Goal: Information Seeking & Learning: Learn about a topic

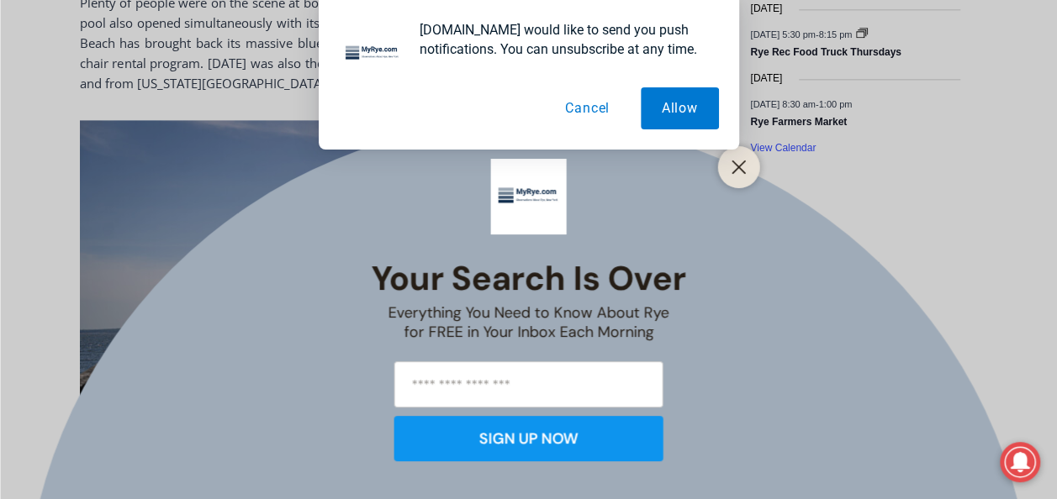
scroll to position [1074, 0]
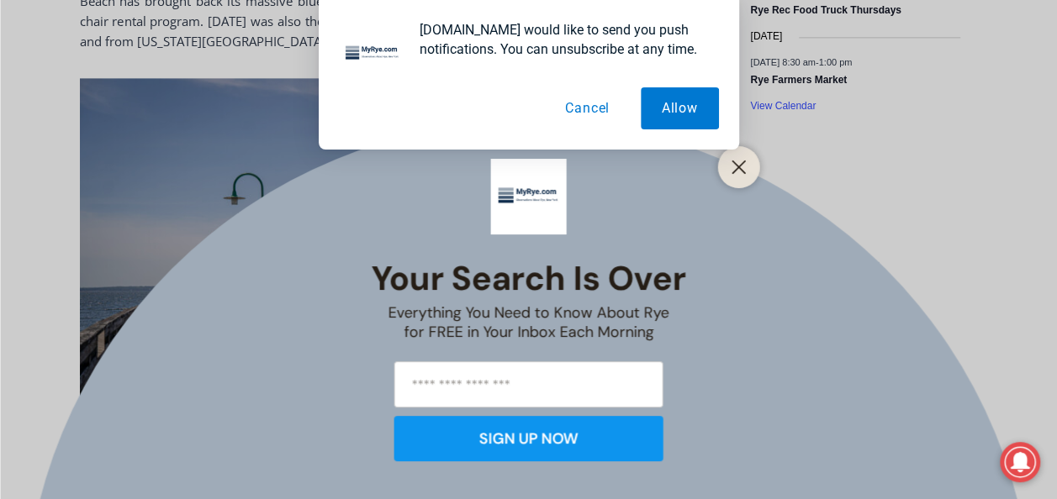
click at [589, 108] on button "Cancel" at bounding box center [587, 108] width 87 height 42
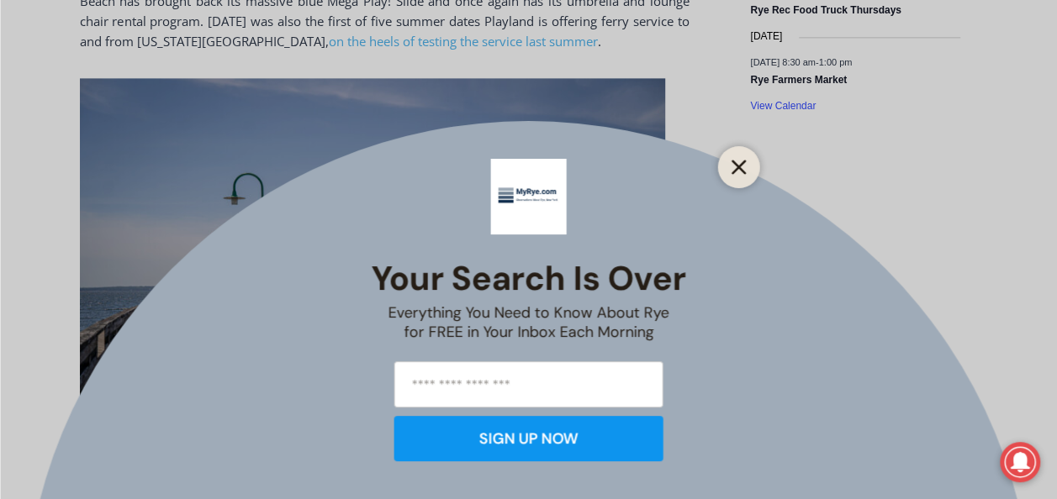
click at [737, 167] on icon "Close" at bounding box center [738, 167] width 15 height 15
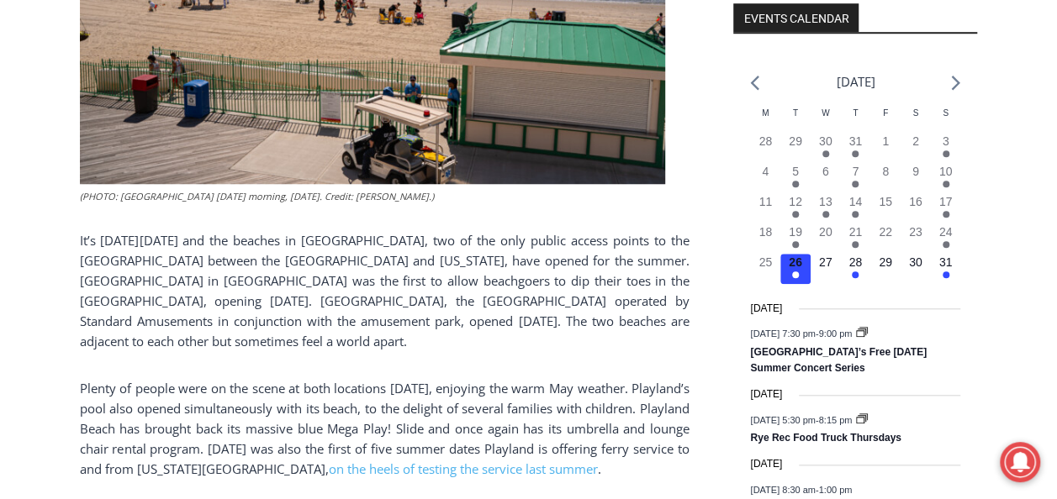
scroll to position [644, 0]
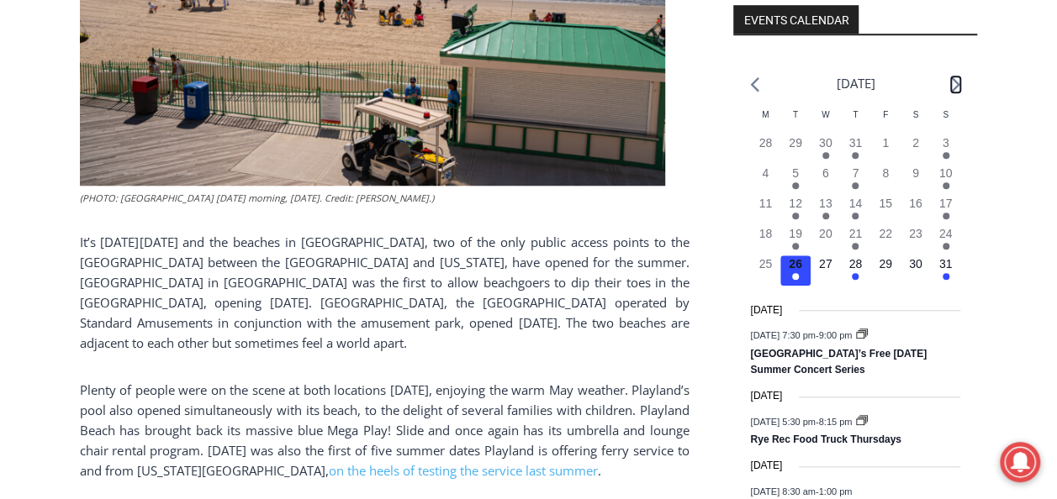
click at [953, 85] on icon "Next month" at bounding box center [955, 85] width 9 height 16
click at [954, 84] on icon "Next month" at bounding box center [955, 85] width 9 height 16
click at [940, 262] on time "31" at bounding box center [945, 263] width 13 height 13
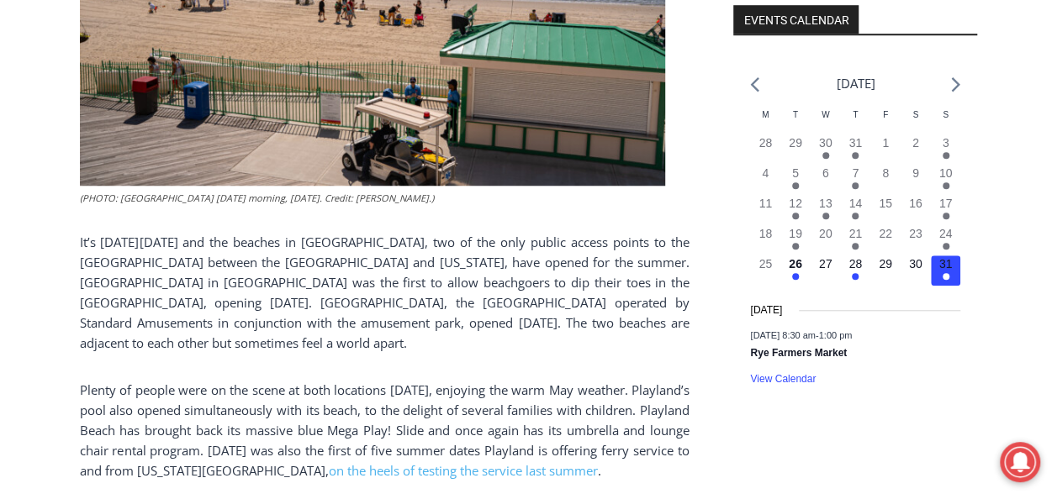
click at [848, 78] on li "[DATE]" at bounding box center [855, 83] width 39 height 23
click at [955, 82] on icon "Next month" at bounding box center [955, 85] width 9 height 16
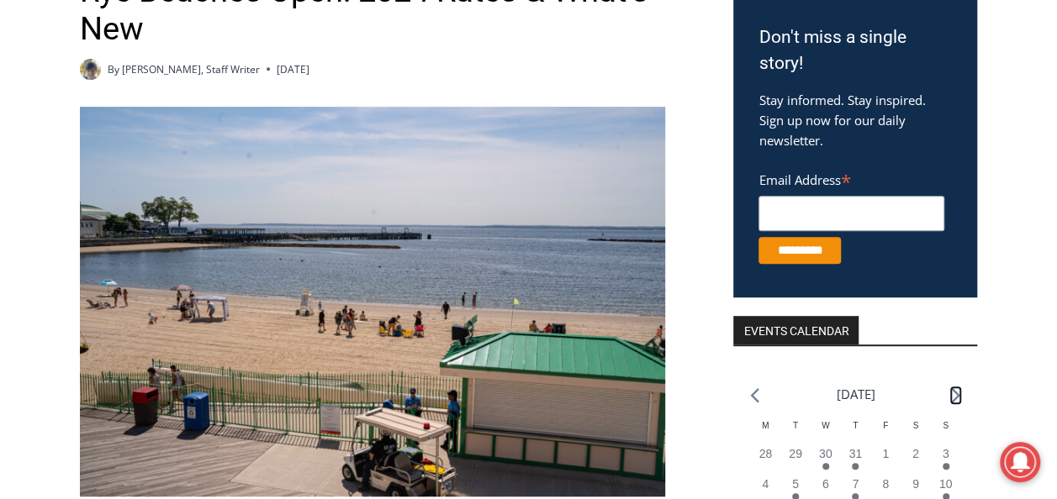
scroll to position [0, 0]
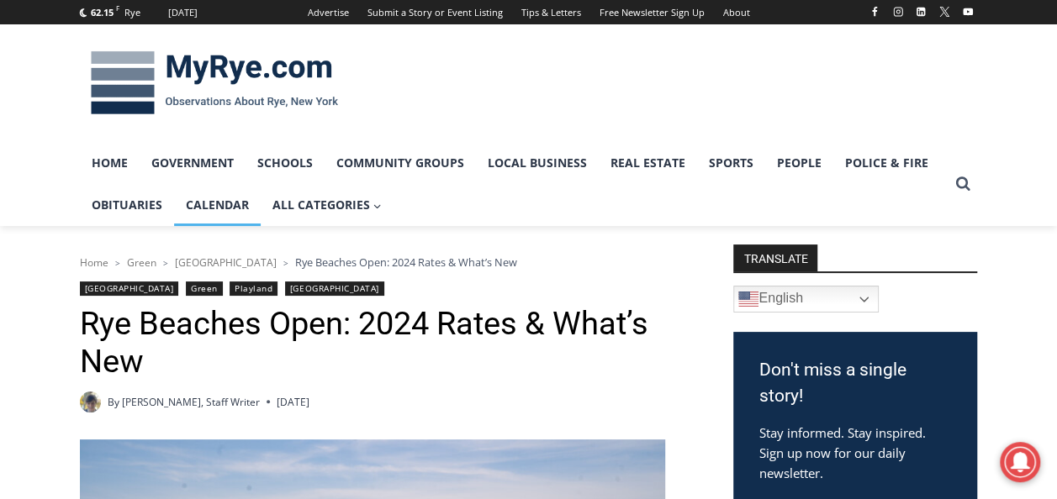
click at [215, 205] on link "Calendar" at bounding box center [217, 205] width 87 height 42
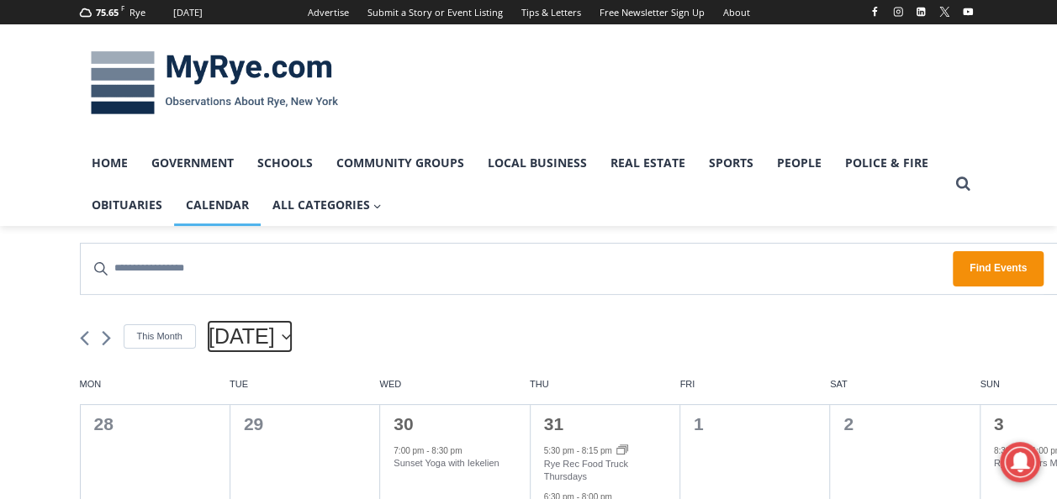
click at [291, 334] on icon "Click to toggle datepicker" at bounding box center [286, 337] width 9 height 7
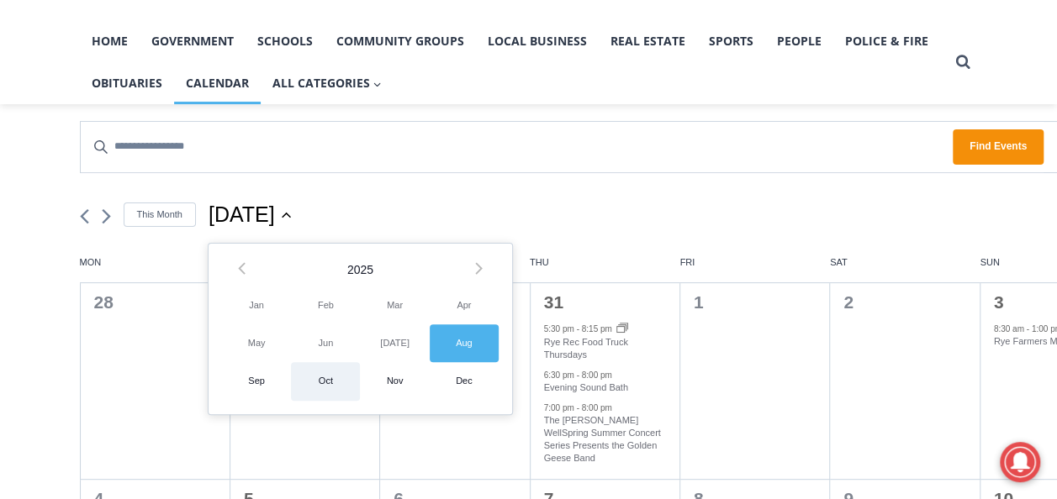
scroll to position [121, 0]
click at [251, 388] on span "Sep" at bounding box center [256, 382] width 69 height 38
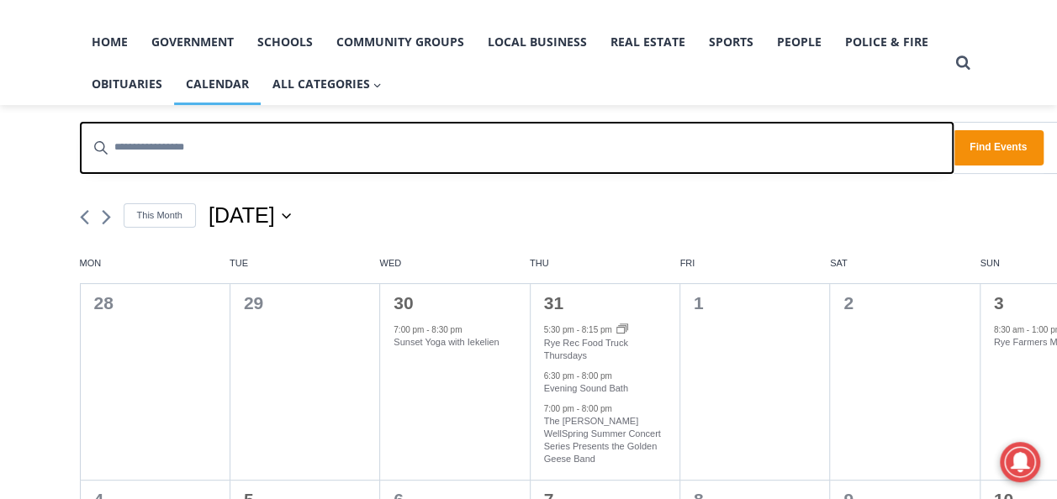
scroll to position [0, 0]
click at [643, 150] on input "Enter Keyword. Search for Events by Keyword." at bounding box center [517, 148] width 873 height 50
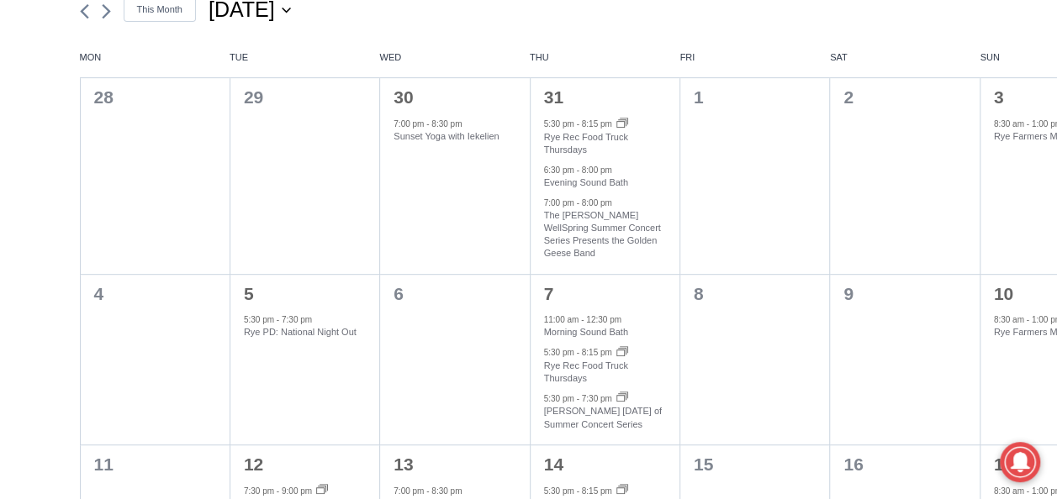
scroll to position [329, 0]
click at [473, 348] on div at bounding box center [454, 376] width 149 height 131
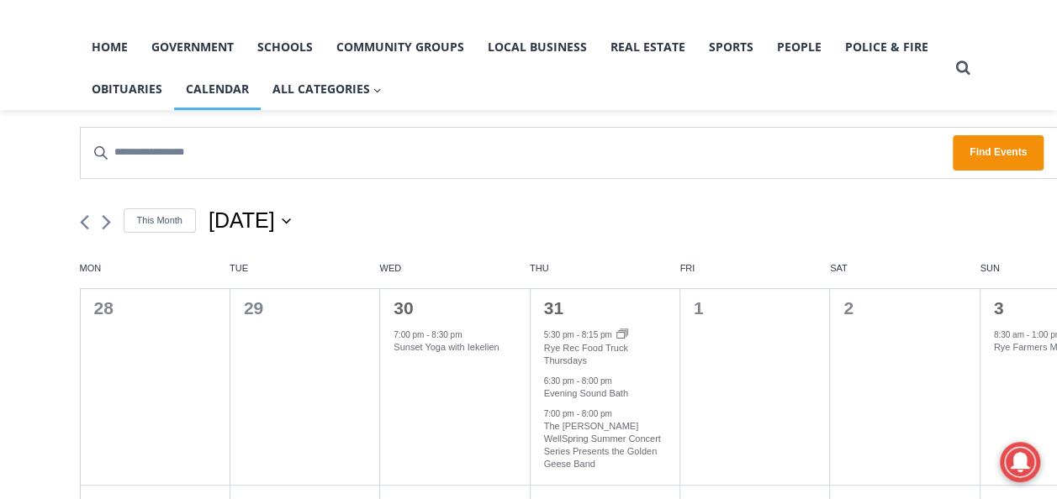
scroll to position [118, 0]
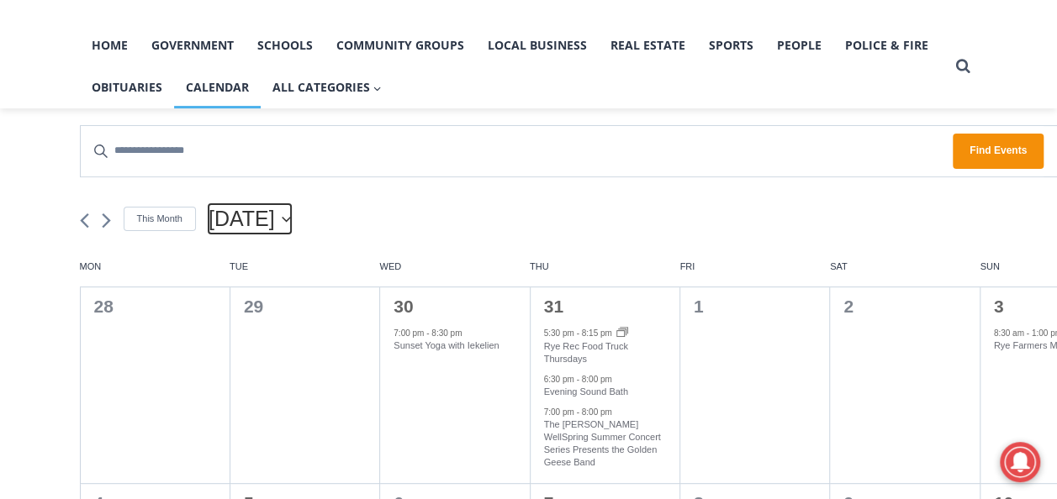
click at [291, 221] on icon "Click to toggle datepicker" at bounding box center [286, 219] width 9 height 7
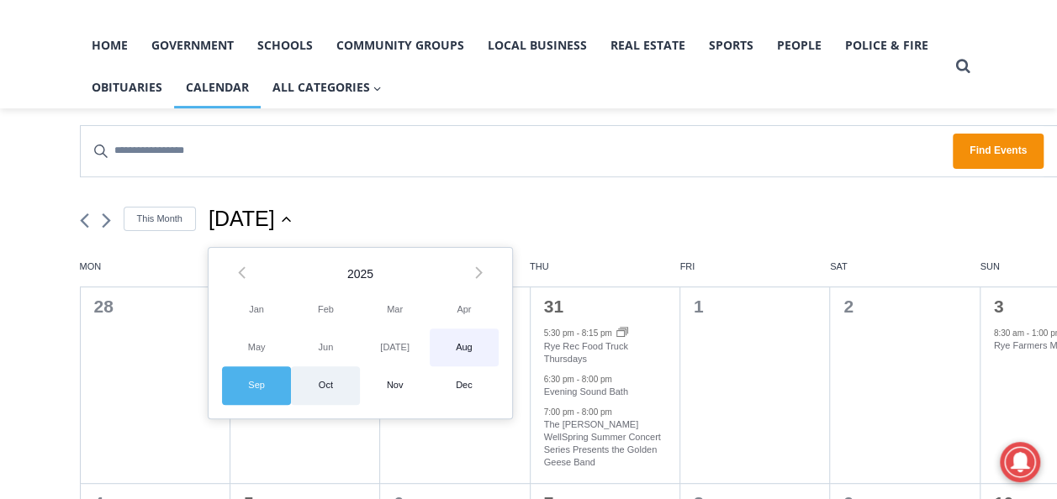
scroll to position [0, 0]
click at [312, 383] on span "Oct" at bounding box center [325, 386] width 69 height 38
type input "*********"
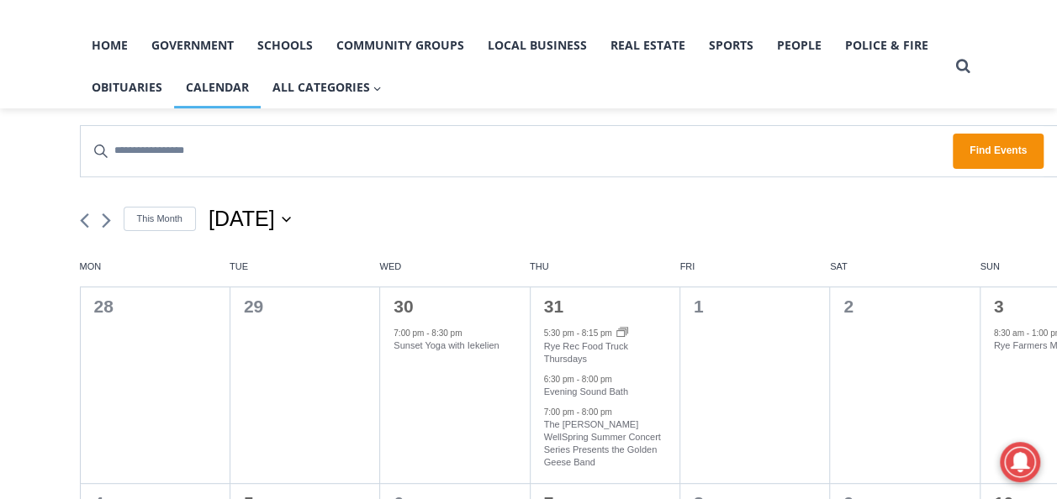
click at [578, 182] on header "Events Search and Views Navigation Search Enter Keyword. Search for Events by K…" at bounding box center [605, 192] width 1051 height 135
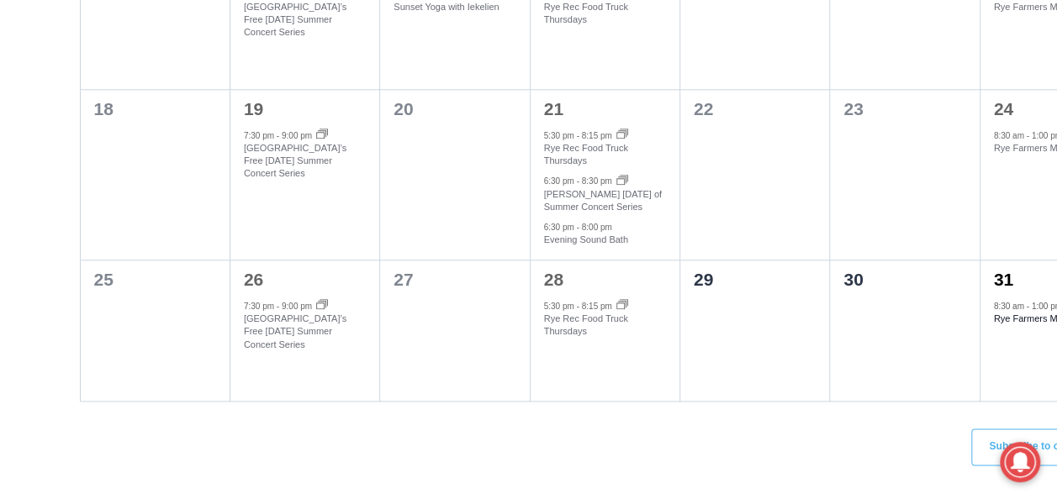
scroll to position [827, 0]
click at [1033, 330] on article "8:30 am - 1:00 pm Rye Farmers Market [DATE] 8:30 am - 1:00 pm Rye Farmers Marke…" at bounding box center [1054, 316] width 149 height 40
click at [1043, 304] on div "8:30 am - 1:00 pm" at bounding box center [1055, 302] width 122 height 13
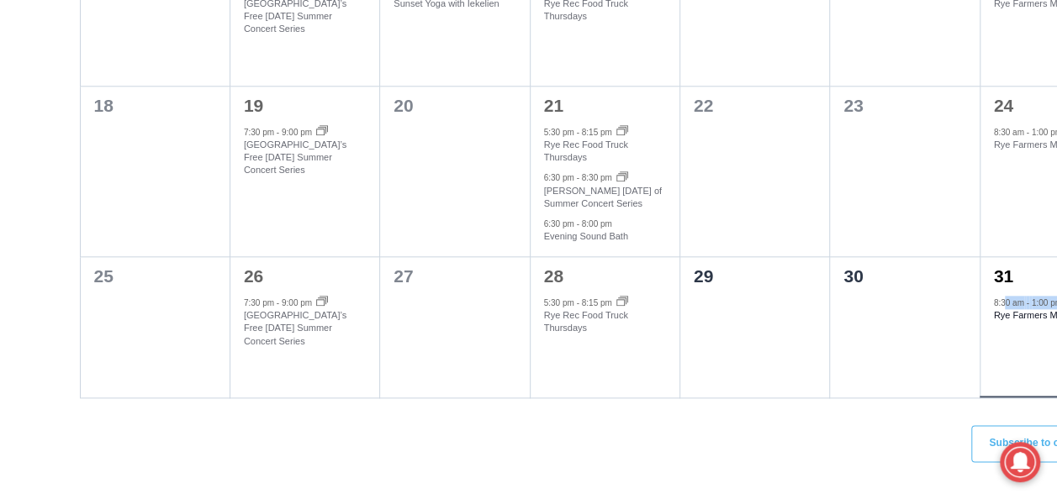
click at [1043, 304] on div "8:30 am - 1:00 pm" at bounding box center [1055, 302] width 122 height 13
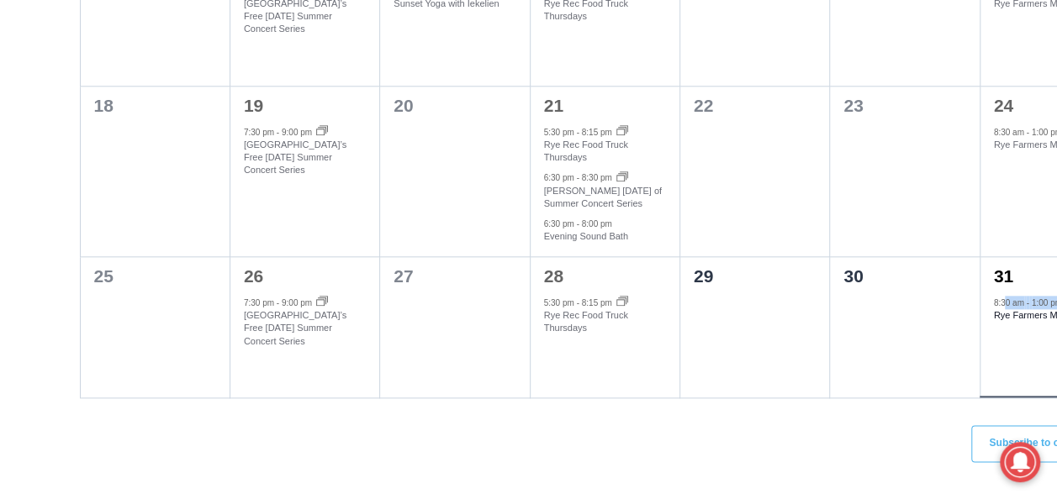
click at [1043, 304] on div "8:30 am - 1:00 pm" at bounding box center [1055, 302] width 122 height 13
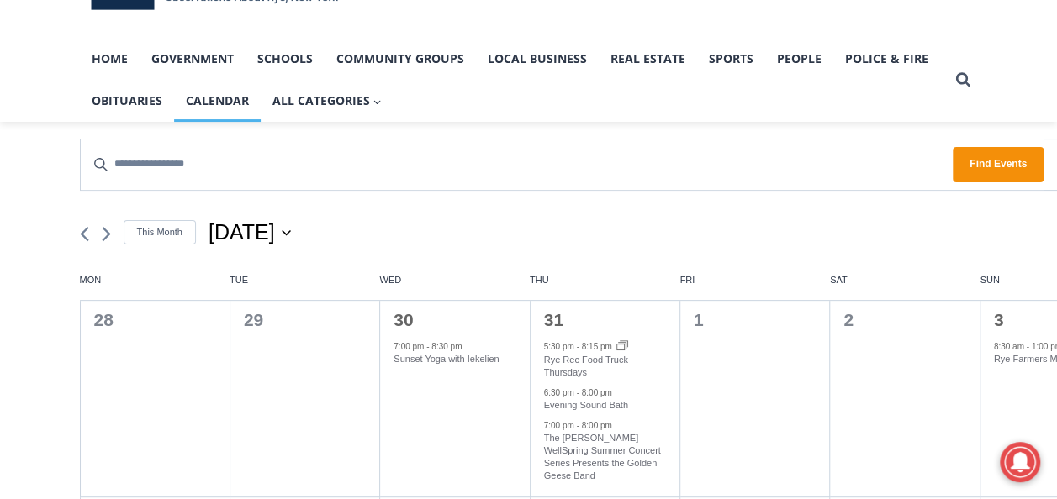
scroll to position [0, 0]
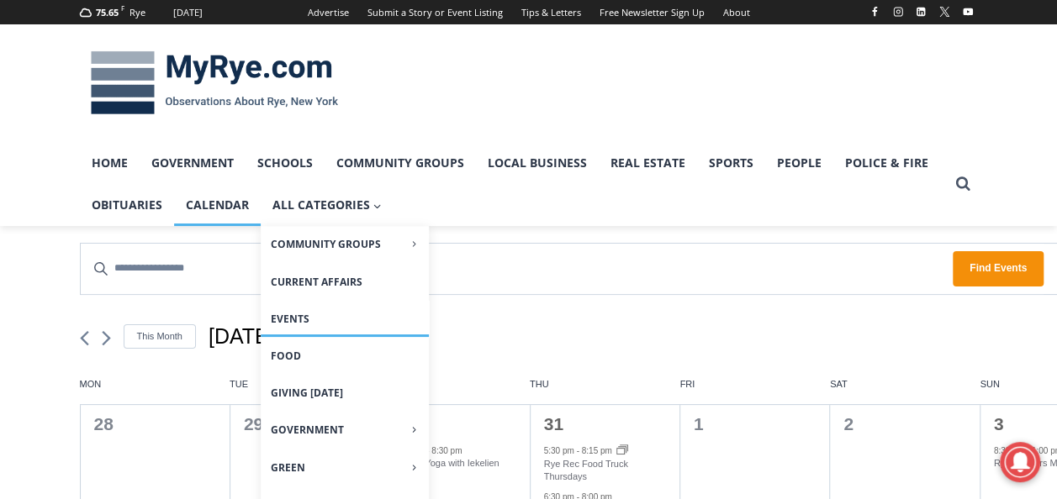
click at [277, 310] on link "Events" at bounding box center [345, 319] width 168 height 36
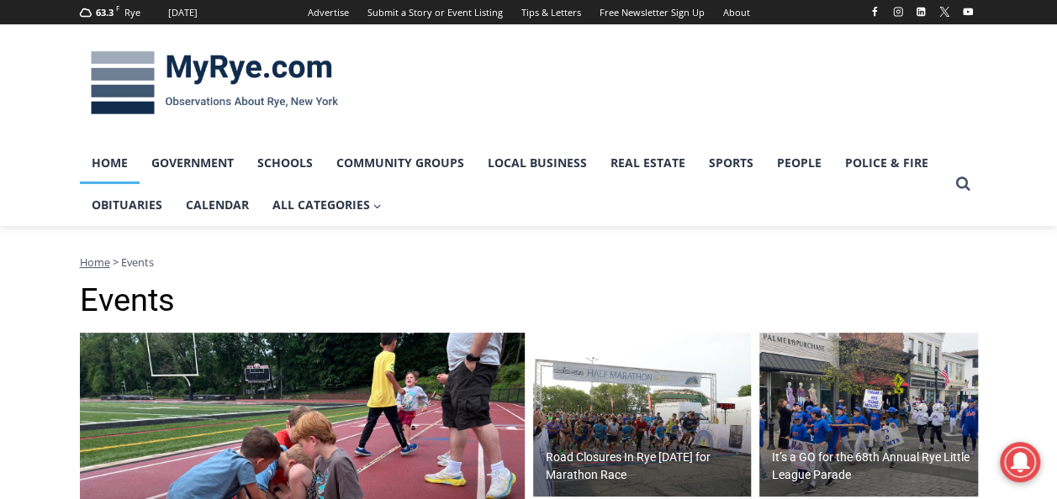
click at [114, 161] on link "Home" at bounding box center [110, 163] width 60 height 42
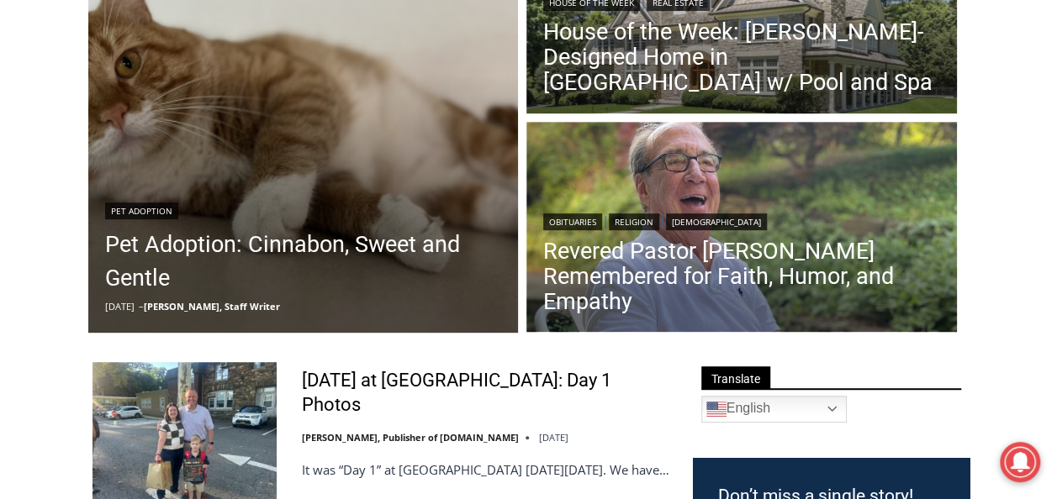
scroll to position [73, 0]
